Goal: Task Accomplishment & Management: Manage account settings

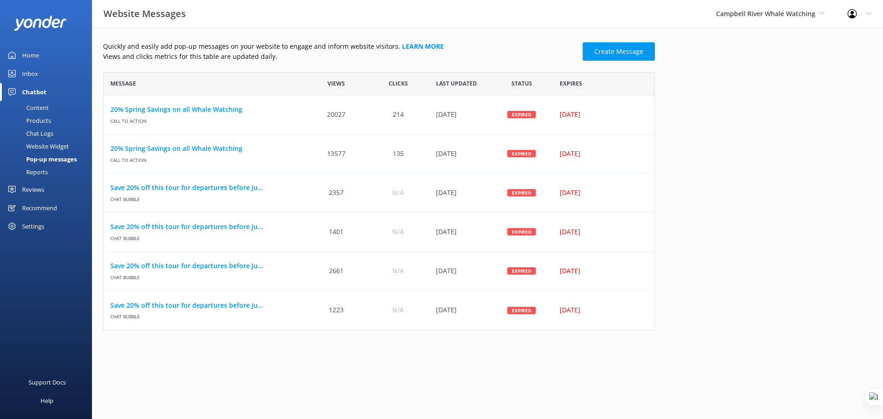
scroll to position [251, 545]
click at [778, 18] on span "Campbell River Whale Watching" at bounding box center [770, 14] width 109 height 10
click at [788, 13] on span "Campbell River Whale Watching" at bounding box center [765, 13] width 99 height 9
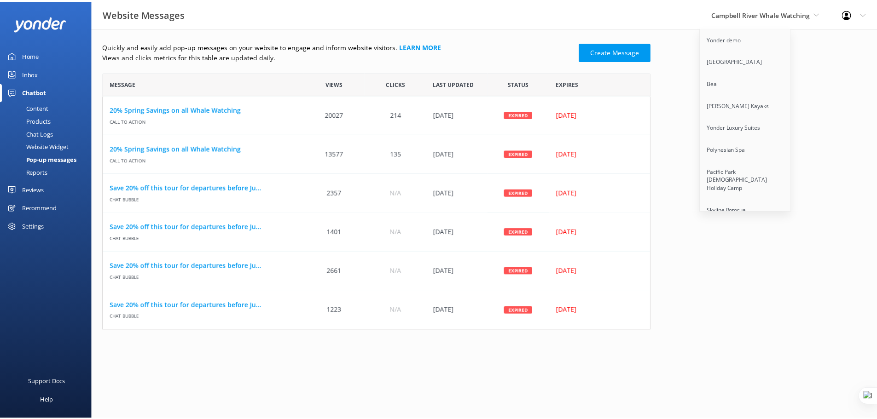
scroll to position [1891, 0]
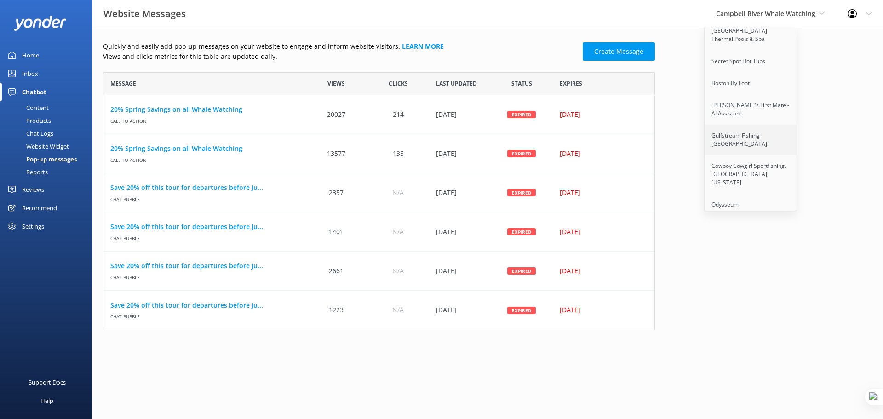
click at [735, 125] on link "Gulfstream Fishing [GEOGRAPHIC_DATA]" at bounding box center [751, 140] width 92 height 30
